Goal: Transaction & Acquisition: Purchase product/service

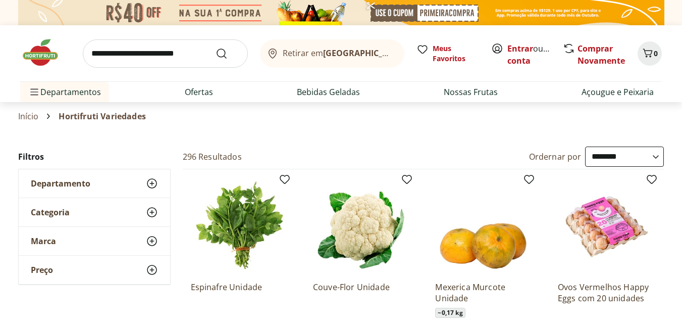
select select "**********"
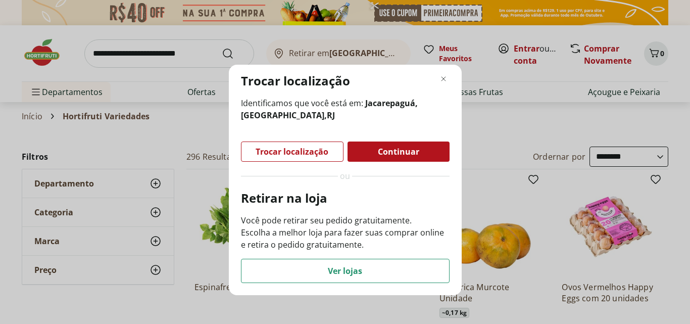
click at [374, 150] on div "Continuar" at bounding box center [399, 151] width 102 height 20
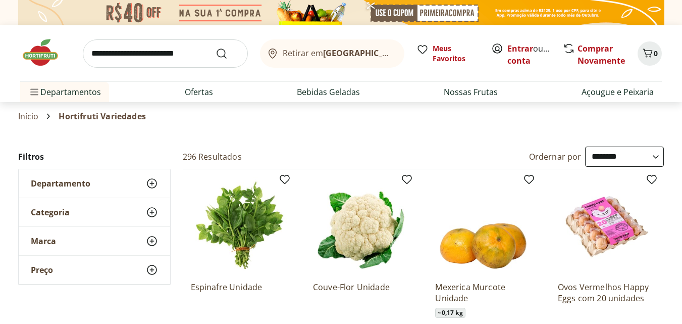
click at [179, 57] on input "search" at bounding box center [165, 53] width 165 height 28
type input "**********"
click at [216, 47] on button "Submit Search" at bounding box center [228, 53] width 24 height 12
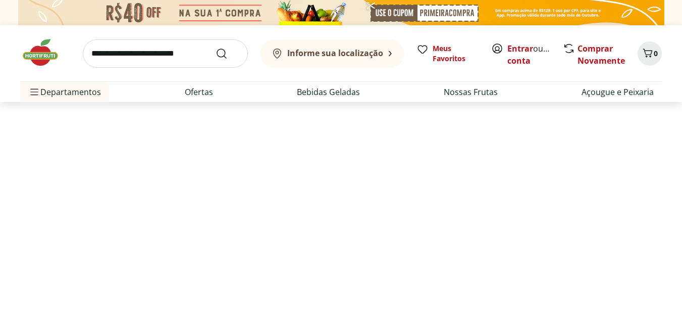
select select "**********"
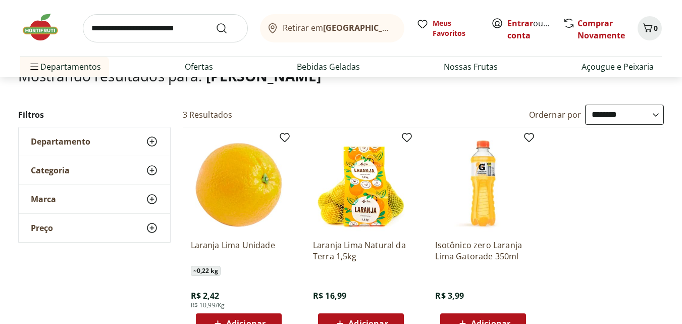
scroll to position [121, 0]
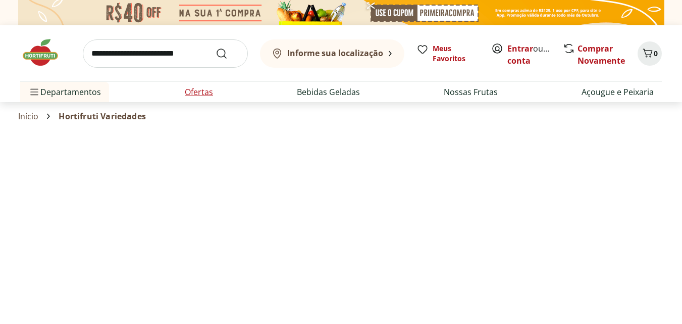
select select "**********"
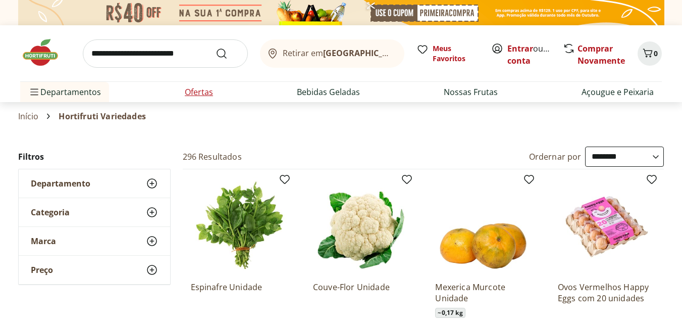
click at [197, 99] on li "Ofertas" at bounding box center [199, 92] width 44 height 20
click at [203, 93] on link "Ofertas" at bounding box center [199, 92] width 28 height 12
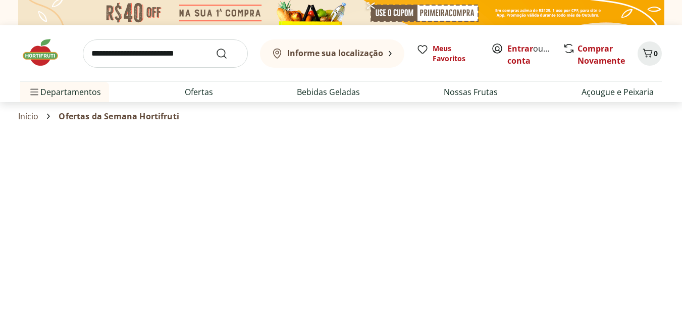
select select "**********"
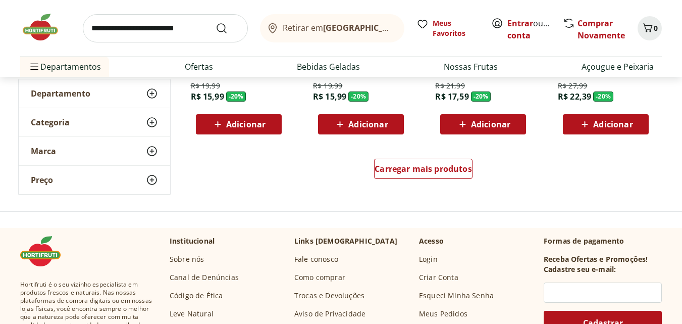
scroll to position [691, 0]
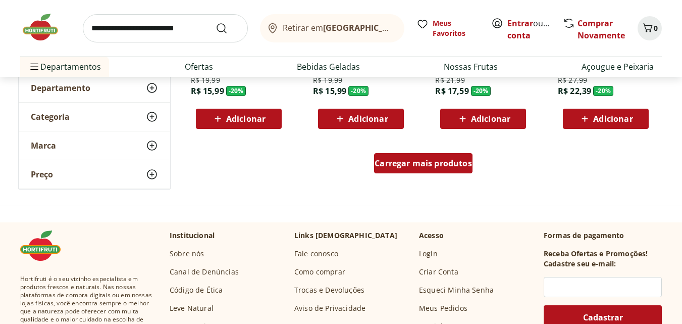
click at [435, 157] on div "Carregar mais produtos" at bounding box center [423, 163] width 99 height 20
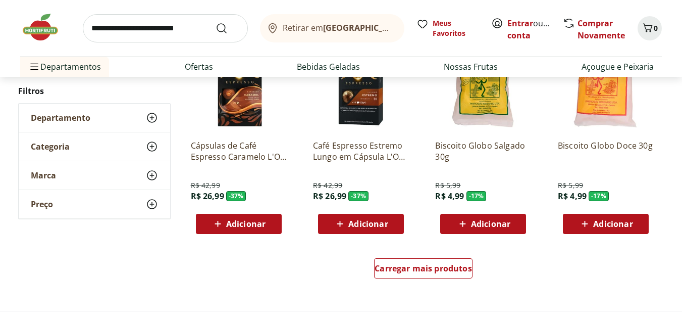
scroll to position [1249, 0]
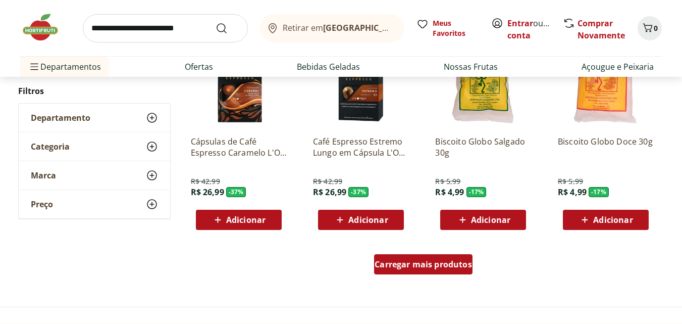
click at [445, 264] on span "Carregar mais produtos" at bounding box center [423, 264] width 97 height 8
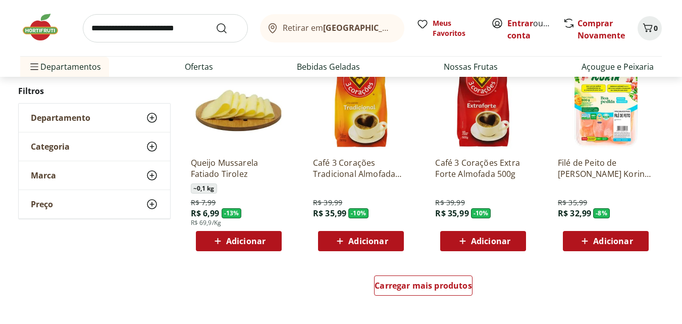
scroll to position [1881, 0]
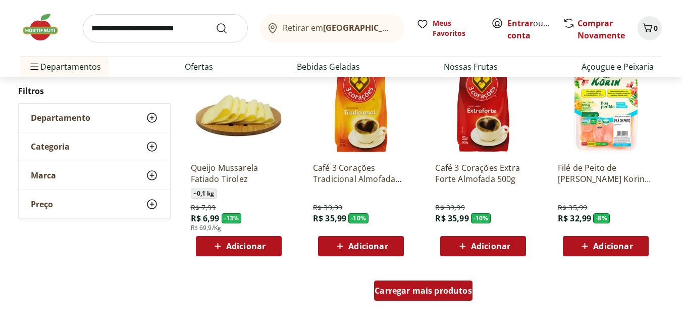
click at [420, 292] on span "Carregar mais produtos" at bounding box center [423, 290] width 97 height 8
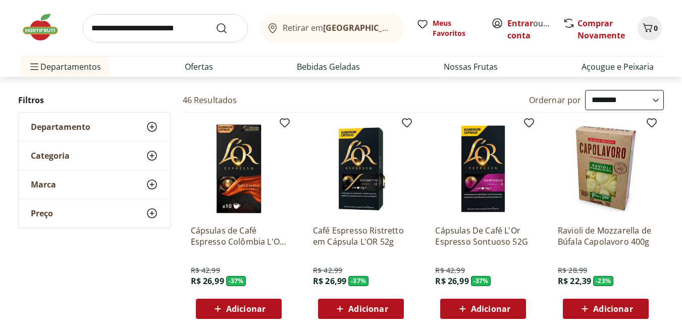
scroll to position [0, 0]
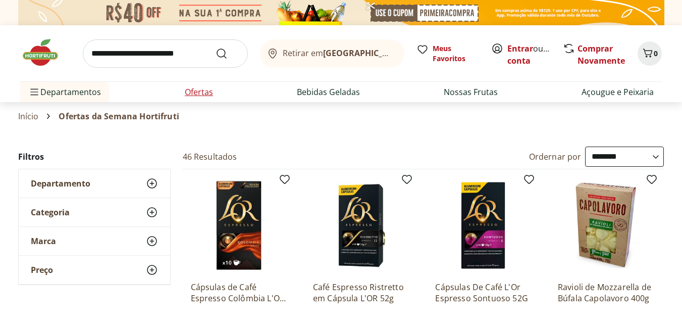
click at [195, 83] on li "Ofertas" at bounding box center [199, 92] width 44 height 20
click at [205, 91] on link "Ofertas" at bounding box center [199, 92] width 28 height 12
click at [204, 92] on link "Ofertas" at bounding box center [199, 92] width 28 height 12
click at [31, 114] on link "Início" at bounding box center [28, 116] width 21 height 9
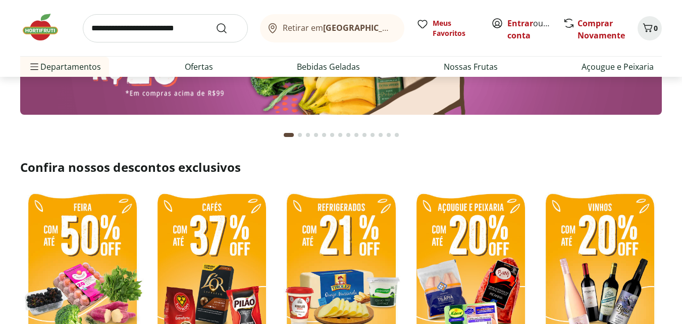
scroll to position [55, 0]
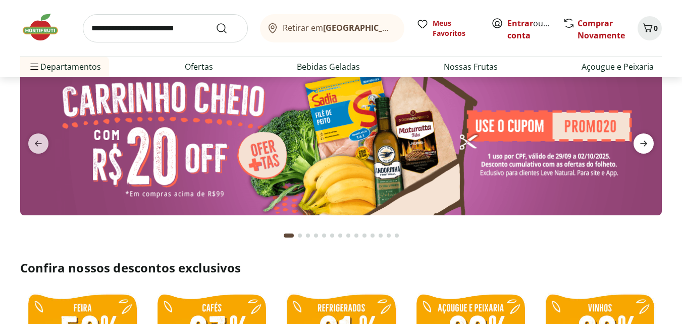
click at [643, 138] on icon "next" at bounding box center [644, 143] width 12 height 12
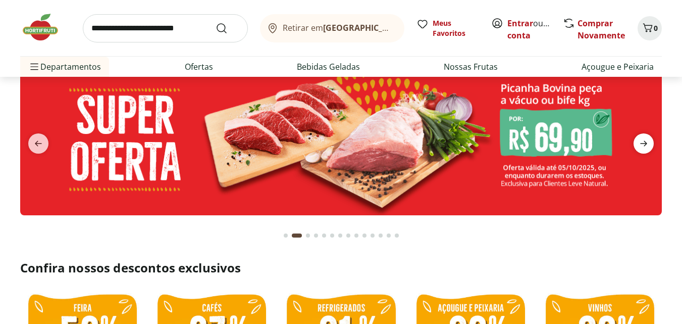
click at [643, 140] on icon "next" at bounding box center [644, 143] width 12 height 12
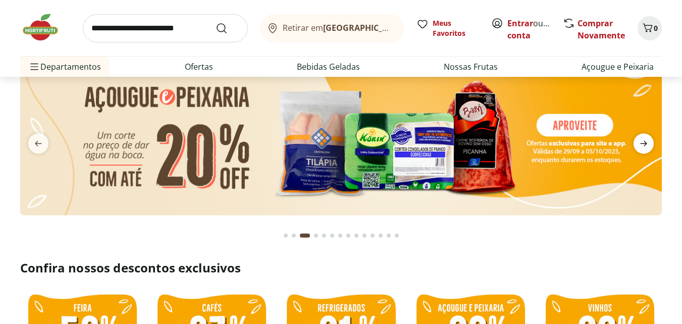
click at [643, 140] on icon "next" at bounding box center [644, 143] width 12 height 12
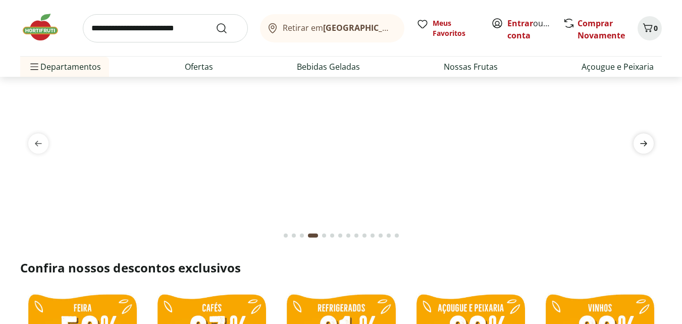
click at [641, 139] on icon "next" at bounding box center [644, 143] width 12 height 12
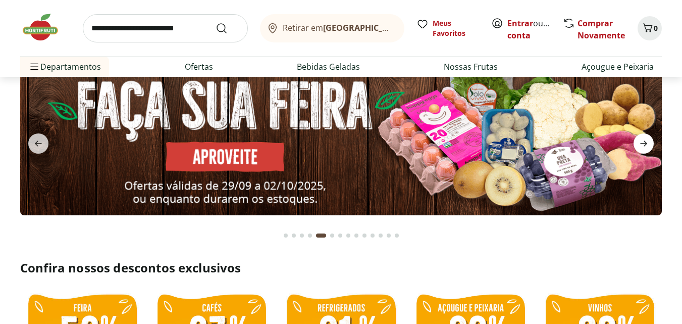
click at [641, 139] on icon "next" at bounding box center [644, 143] width 12 height 12
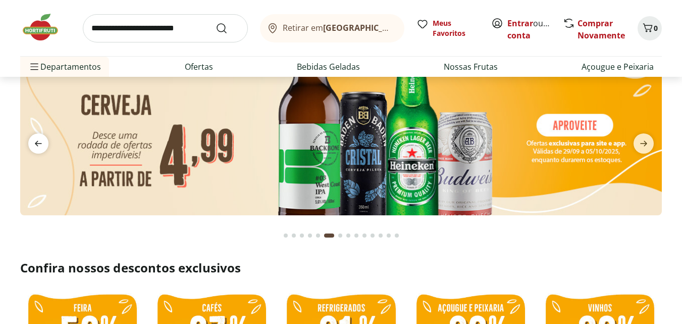
click at [33, 143] on icon "previous" at bounding box center [38, 143] width 12 height 12
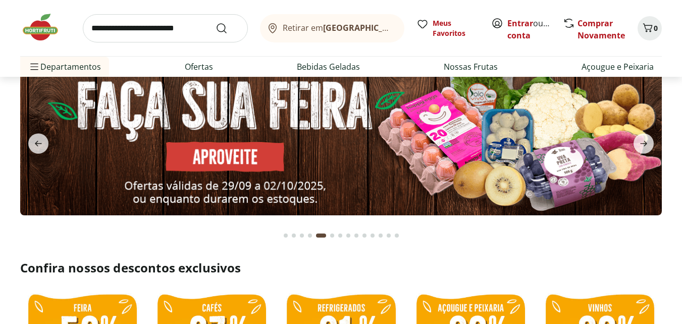
click at [424, 164] on img at bounding box center [341, 138] width 642 height 156
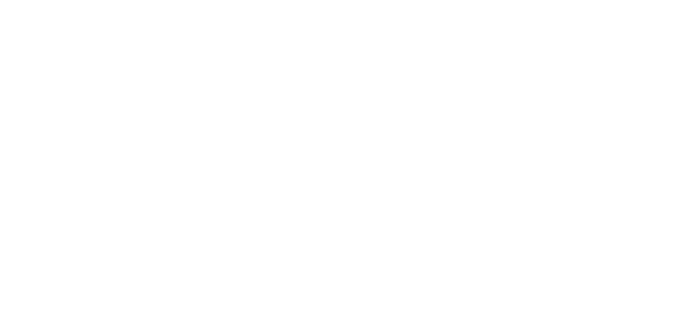
select select "**********"
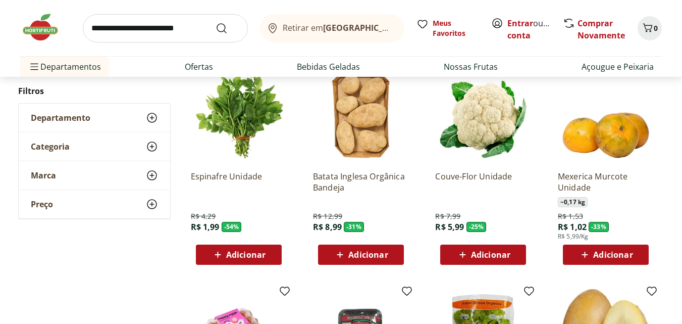
scroll to position [116, 0]
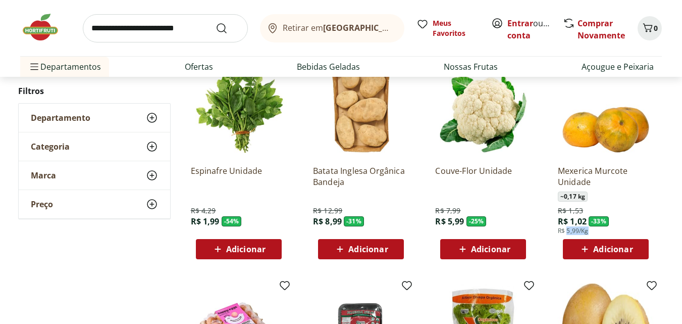
drag, startPoint x: 567, startPoint y: 232, endPoint x: 592, endPoint y: 230, distance: 24.4
click at [592, 230] on div "R$ 1,53 R$ 1,02 - 33 % R$ 5,99/Kg" at bounding box center [583, 220] width 51 height 29
click at [662, 185] on div "Mexerica Murcote Unidade ~ 0,17 kg R$ 1,53 R$ 1,02 - 33 % R$ 5,99/Kg Adicionar" at bounding box center [607, 160] width 115 height 214
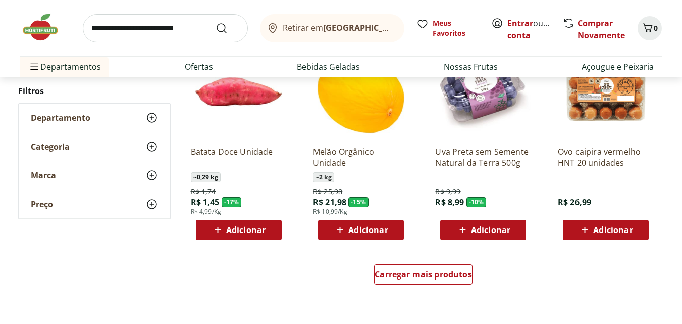
scroll to position [597, 0]
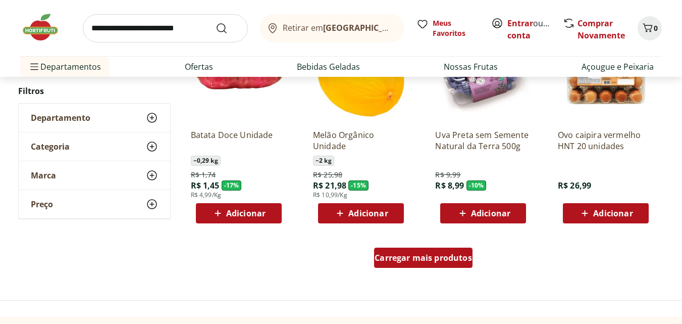
click at [412, 260] on span "Carregar mais produtos" at bounding box center [423, 258] width 97 height 8
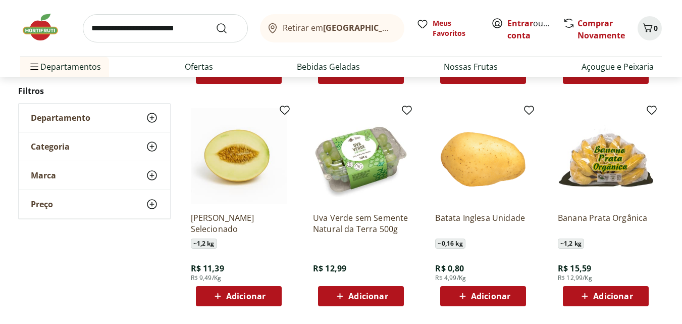
scroll to position [966, 0]
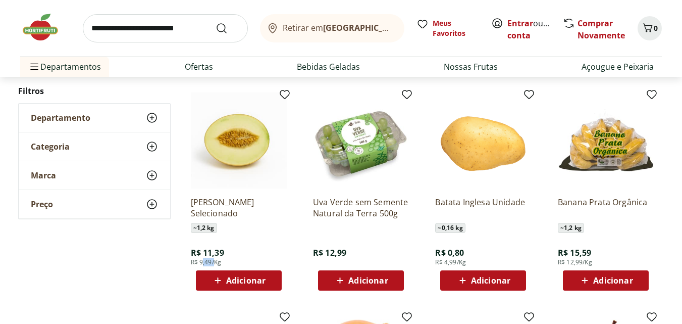
drag, startPoint x: 202, startPoint y: 262, endPoint x: 215, endPoint y: 262, distance: 13.1
click at [215, 262] on span "R$ 9,49/Kg" at bounding box center [206, 262] width 31 height 8
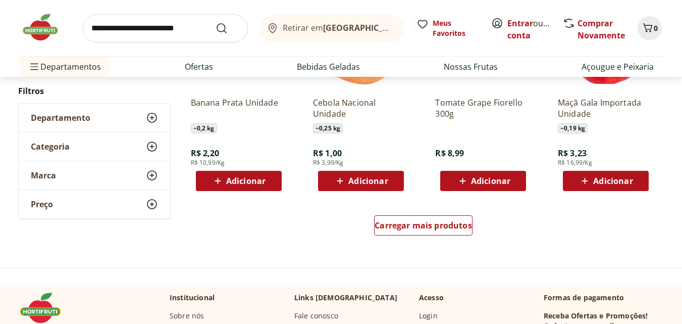
scroll to position [1398, 0]
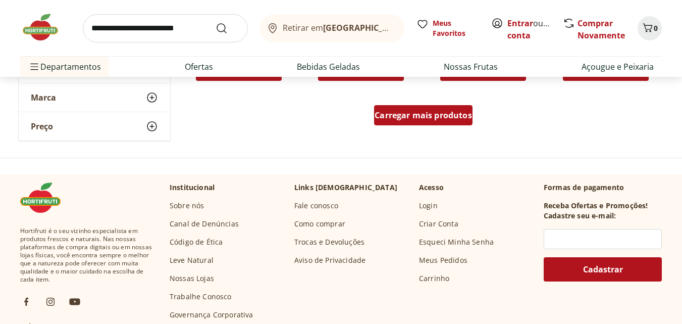
click at [456, 113] on span "Carregar mais produtos" at bounding box center [423, 115] width 97 height 8
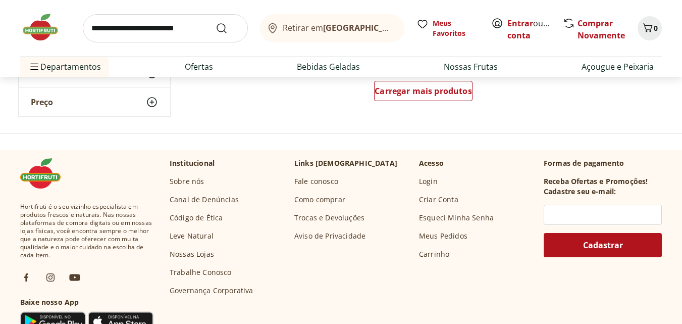
scroll to position [1905, 0]
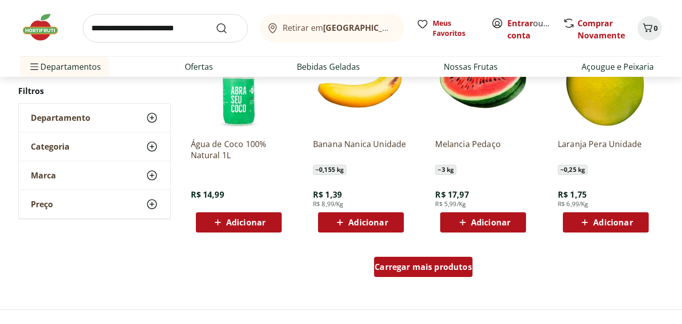
click at [438, 267] on span "Carregar mais produtos" at bounding box center [423, 267] width 97 height 8
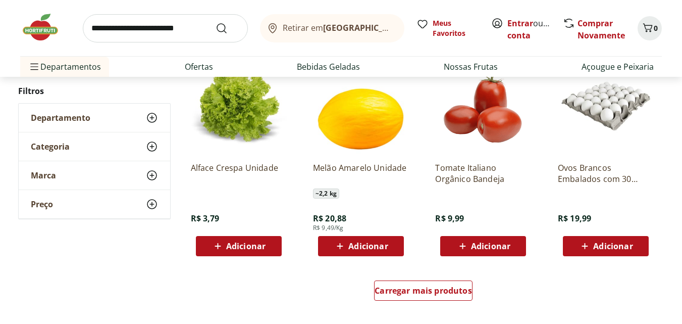
scroll to position [2626, 0]
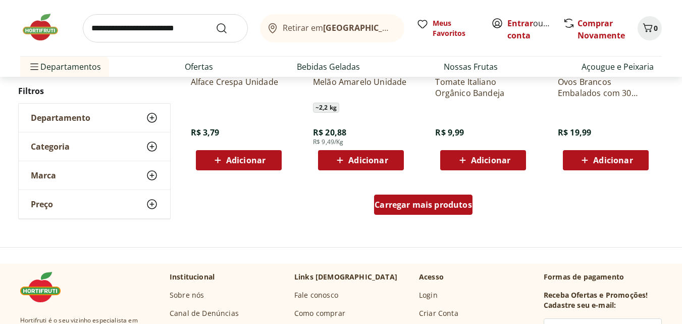
click at [443, 207] on span "Carregar mais produtos" at bounding box center [423, 205] width 97 height 8
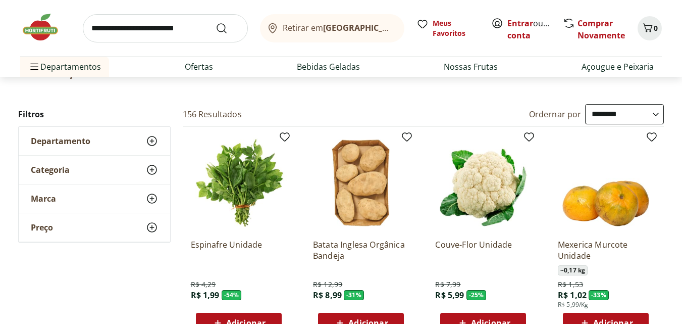
scroll to position [0, 0]
